Goal: Task Accomplishment & Management: Manage account settings

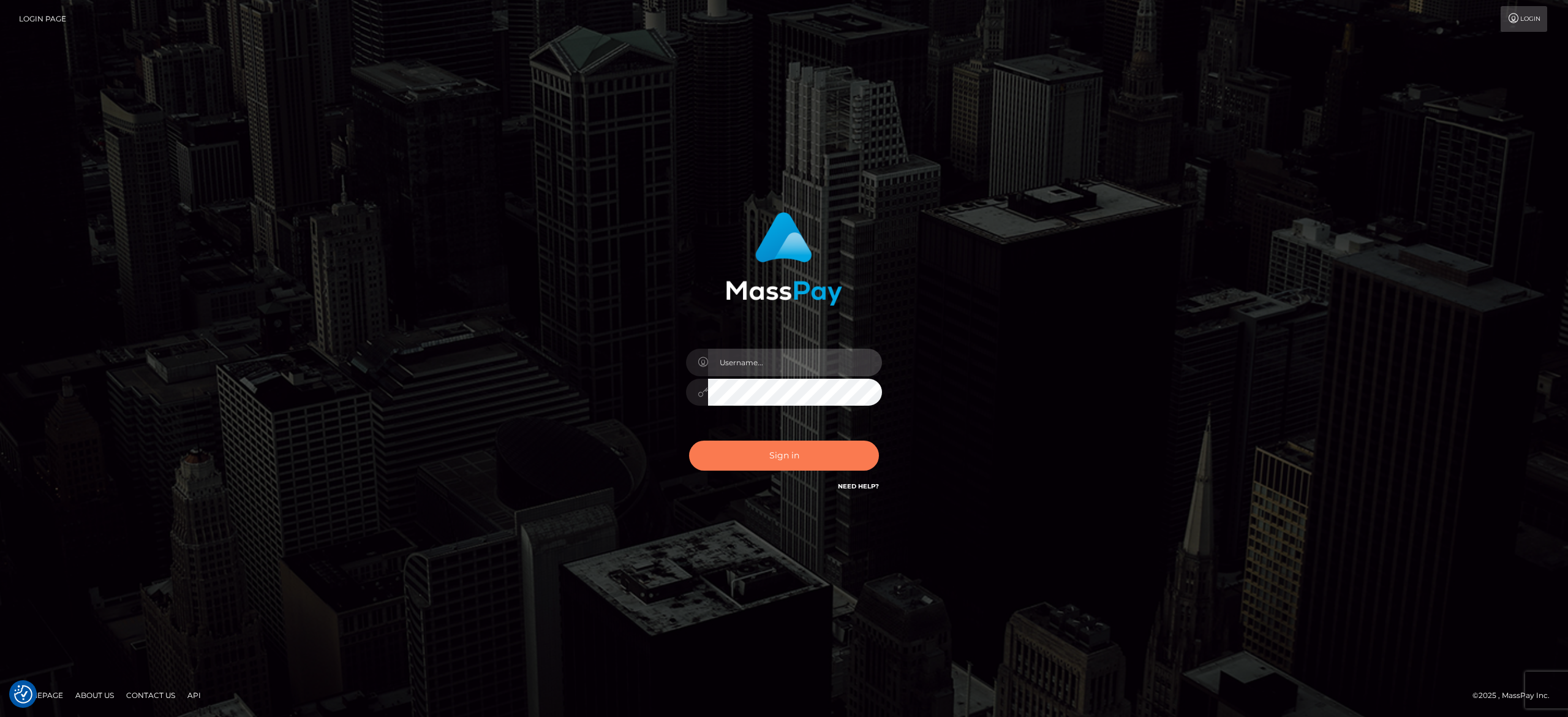
type input "[PERSON_NAME].[PERSON_NAME]"
click at [829, 467] on button "Sign in" at bounding box center [784, 455] width 190 height 30
type input "[PERSON_NAME].[PERSON_NAME]"
click at [829, 467] on button "Sign in" at bounding box center [784, 455] width 190 height 30
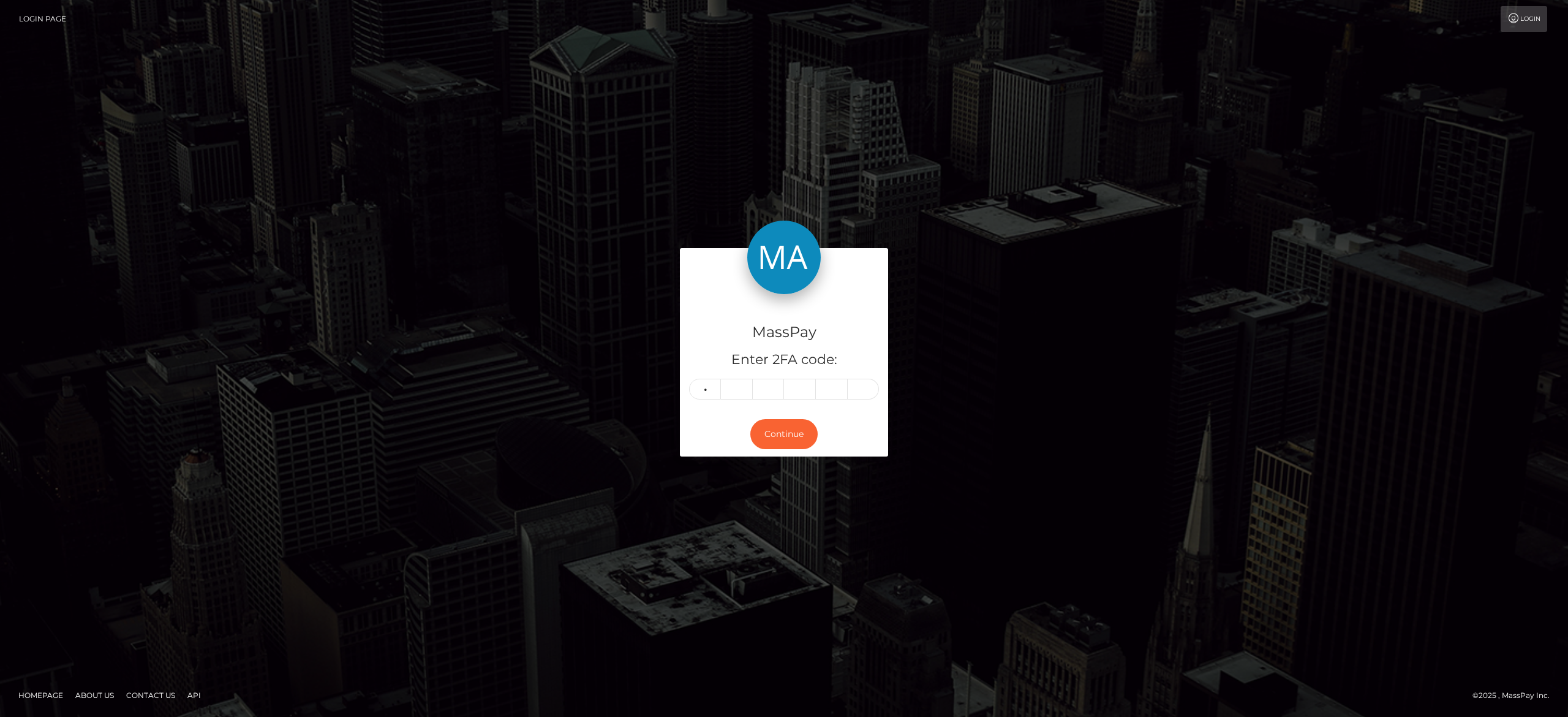
type input "6"
type input "2"
type input "0"
type input "8"
type input "9"
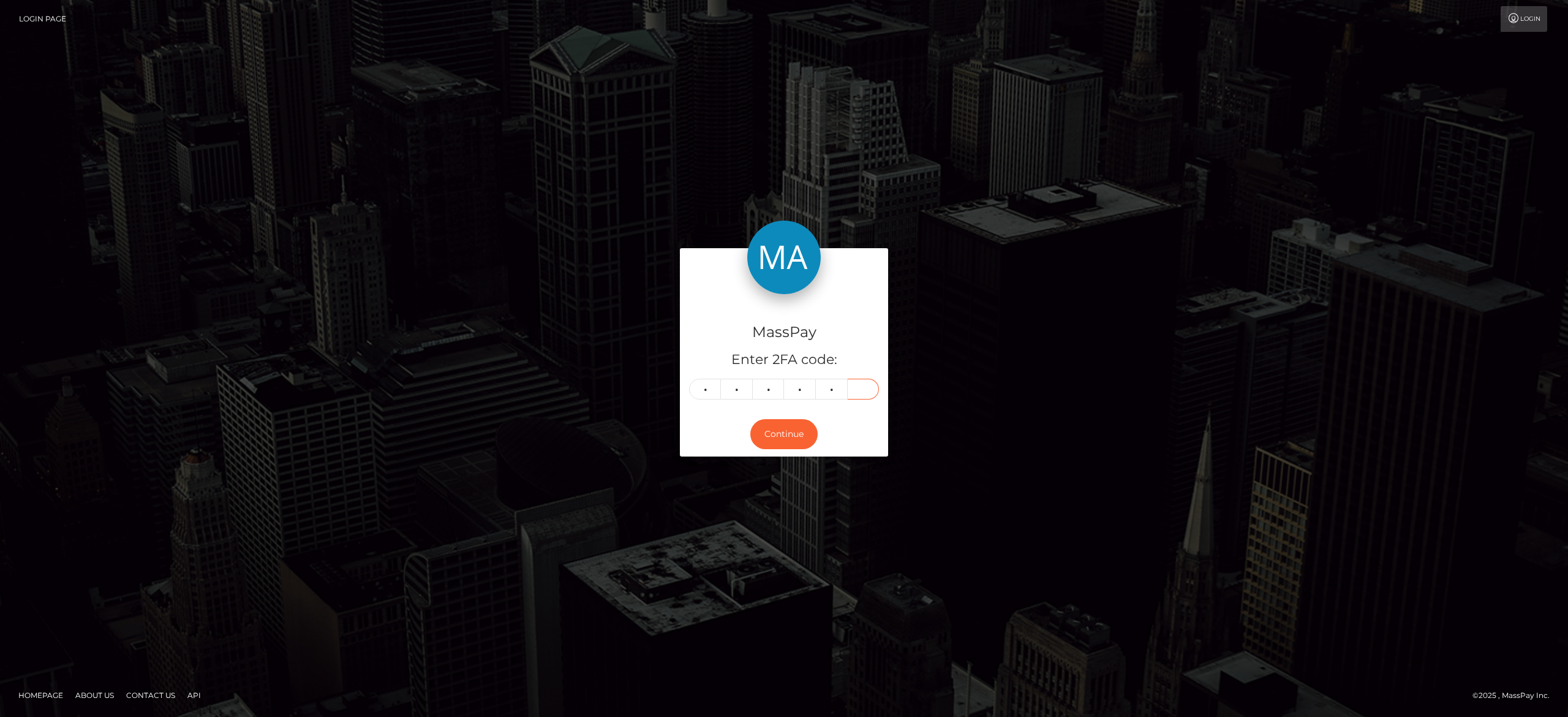
type input "8"
